Goal: Information Seeking & Learning: Check status

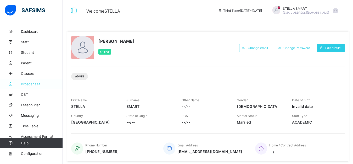
click at [25, 85] on span "Broadsheet" at bounding box center [42, 84] width 42 height 4
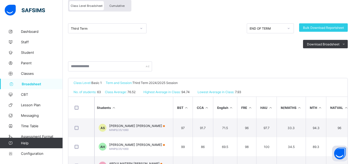
scroll to position [52, 0]
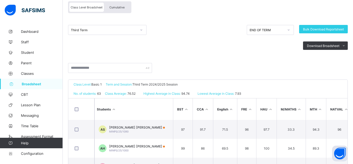
click at [120, 7] on span "Cumulative" at bounding box center [117, 8] width 15 height 4
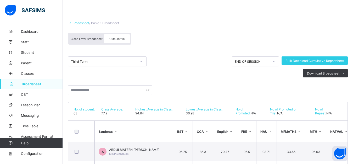
scroll to position [42, 0]
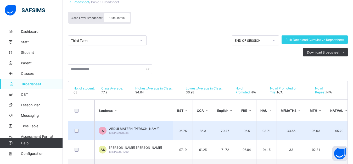
click at [181, 126] on td "96.75" at bounding box center [183, 130] width 20 height 19
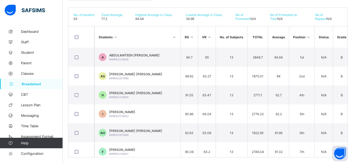
scroll to position [119, 0]
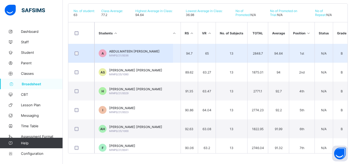
click at [306, 47] on td "1st" at bounding box center [302, 53] width 26 height 19
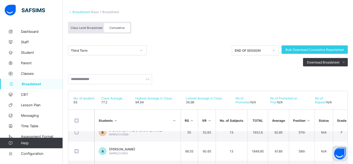
scroll to position [21, 0]
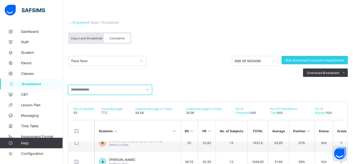
click at [100, 90] on input "text" at bounding box center [110, 90] width 84 height 10
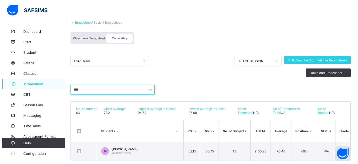
scroll to position [0, 236]
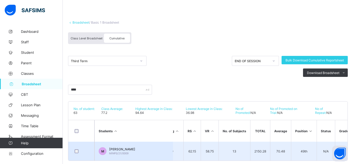
click at [135, 149] on span "[PERSON_NAME]" at bounding box center [122, 149] width 26 height 4
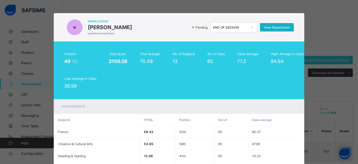
click at [270, 27] on span "View Reportsheet" at bounding box center [277, 27] width 26 height 4
click at [284, 26] on span "View Reportsheet" at bounding box center [277, 27] width 26 height 4
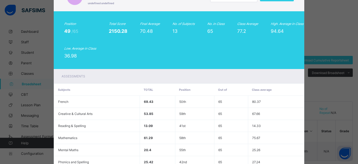
scroll to position [0, 0]
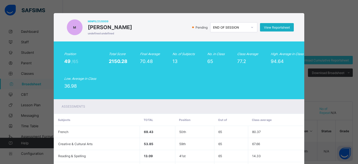
click at [269, 26] on span "View Reportsheet" at bounding box center [277, 27] width 26 height 4
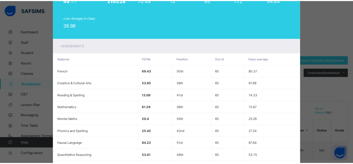
scroll to position [166, 0]
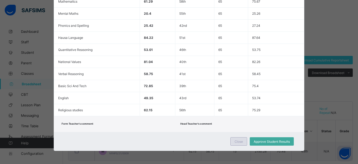
click at [242, 140] on div "Close" at bounding box center [238, 141] width 17 height 8
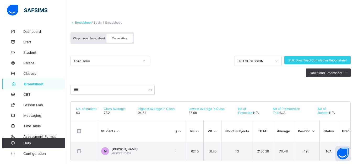
scroll to position [31, 0]
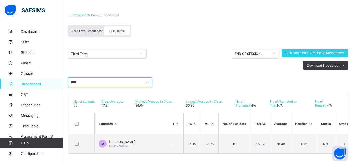
click at [92, 80] on input "****" at bounding box center [110, 82] width 84 height 10
type input "*"
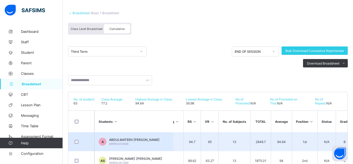
click at [135, 139] on span "ABDULMATEEN [PERSON_NAME]" at bounding box center [134, 140] width 51 height 4
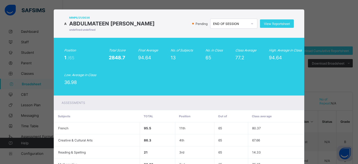
scroll to position [1, 0]
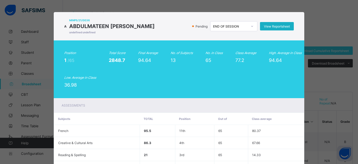
click at [283, 27] on span "View Reportsheet" at bounding box center [277, 26] width 26 height 4
